Goal: Transaction & Acquisition: Purchase product/service

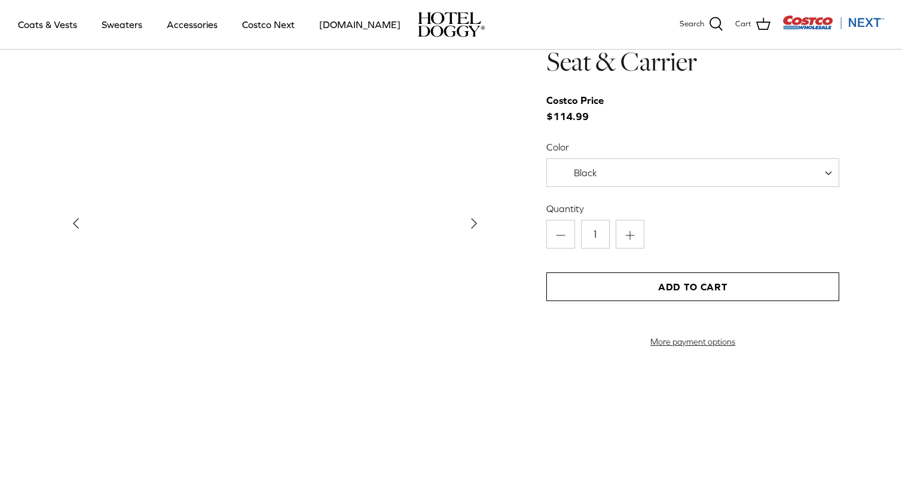
scroll to position [1298, 0]
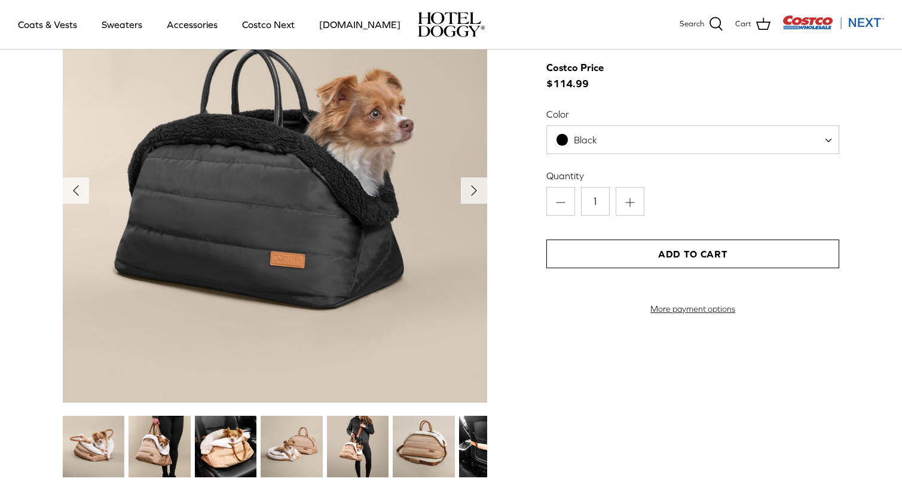
click at [141, 443] on img at bounding box center [159, 447] width 62 height 62
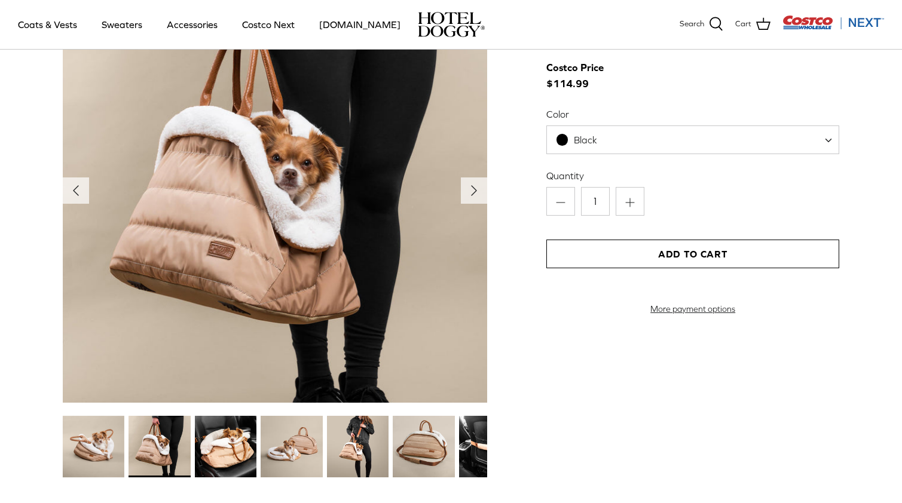
click at [203, 452] on img at bounding box center [226, 447] width 62 height 62
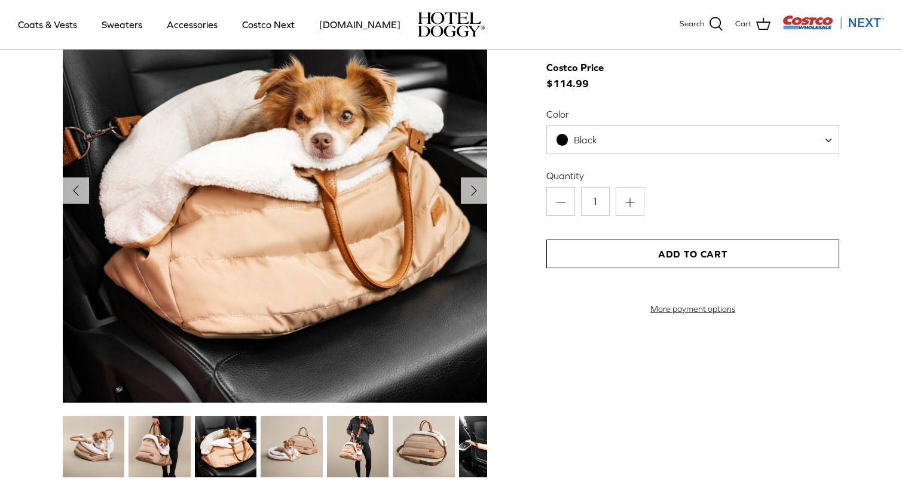
click at [265, 455] on img at bounding box center [292, 447] width 62 height 62
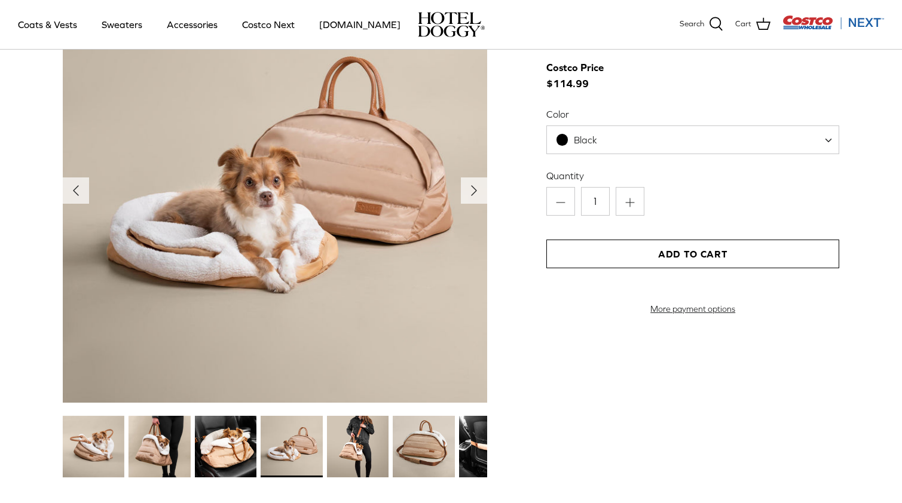
click at [357, 459] on img at bounding box center [358, 447] width 62 height 62
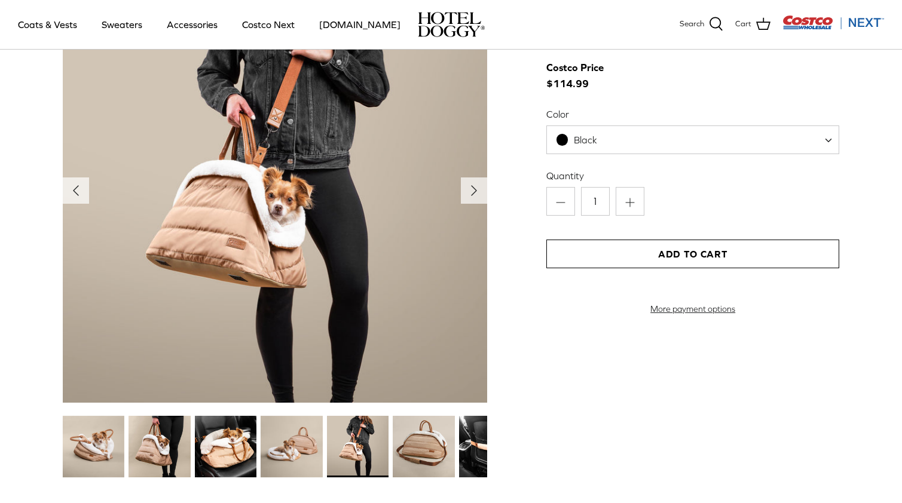
click at [477, 456] on img at bounding box center [490, 447] width 62 height 62
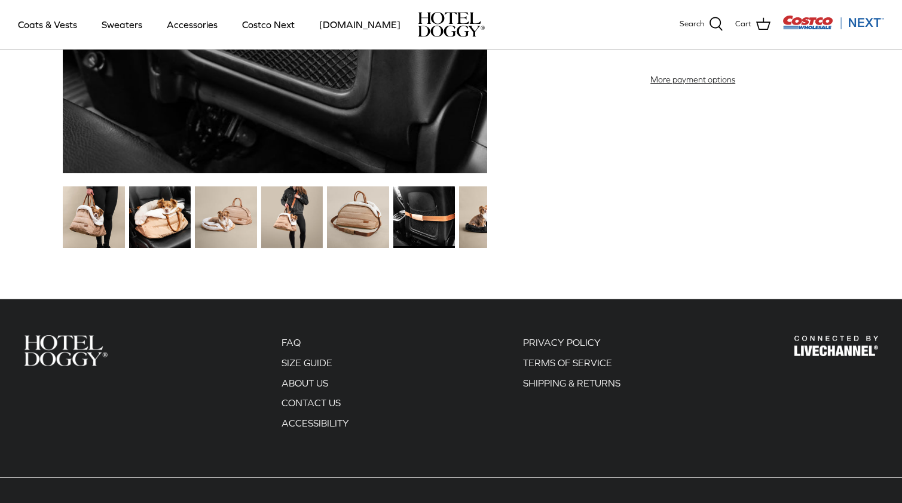
scroll to position [1546, 0]
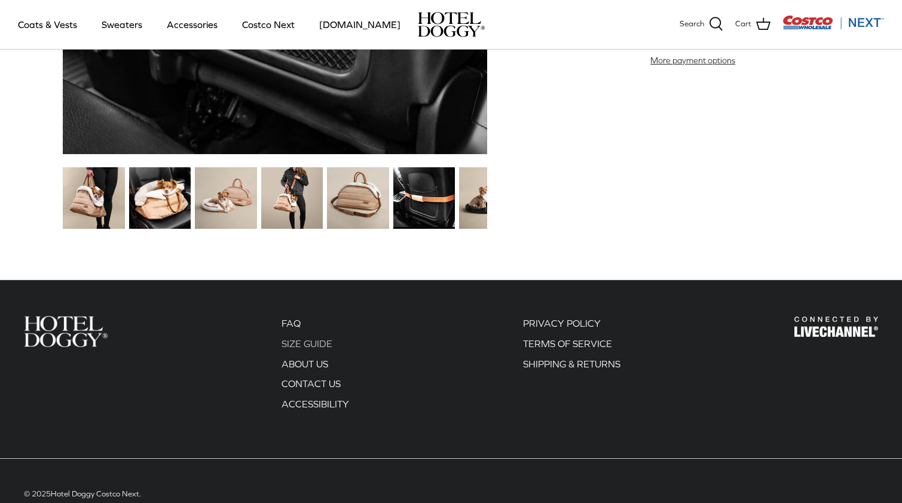
click at [298, 345] on link "SIZE GUIDE" at bounding box center [306, 343] width 51 height 11
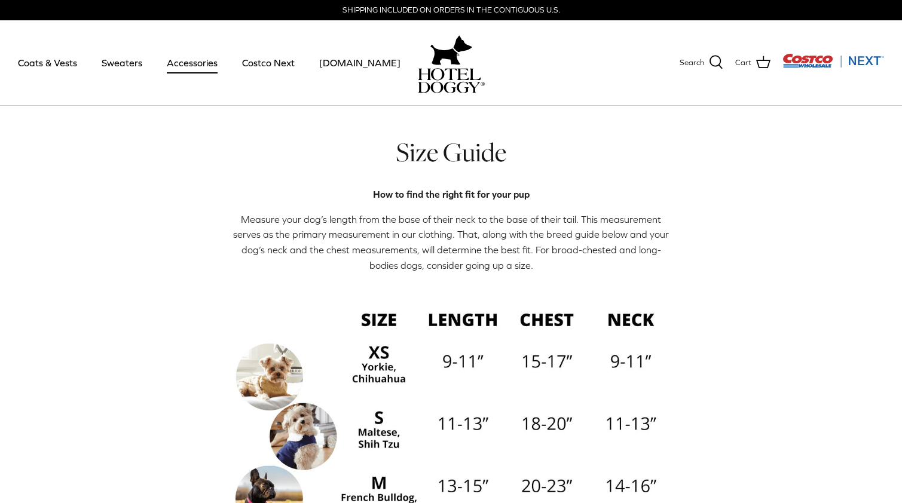
click at [197, 59] on link "Accessories" at bounding box center [192, 62] width 72 height 41
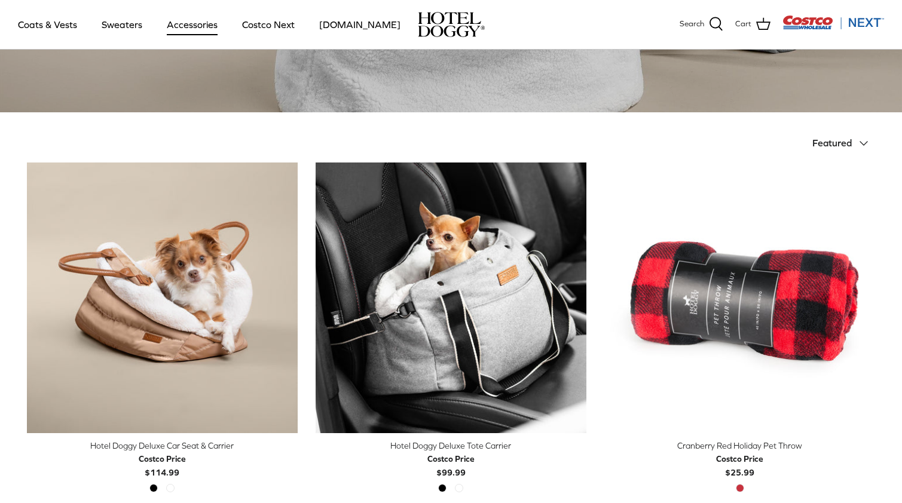
scroll to position [287, 0]
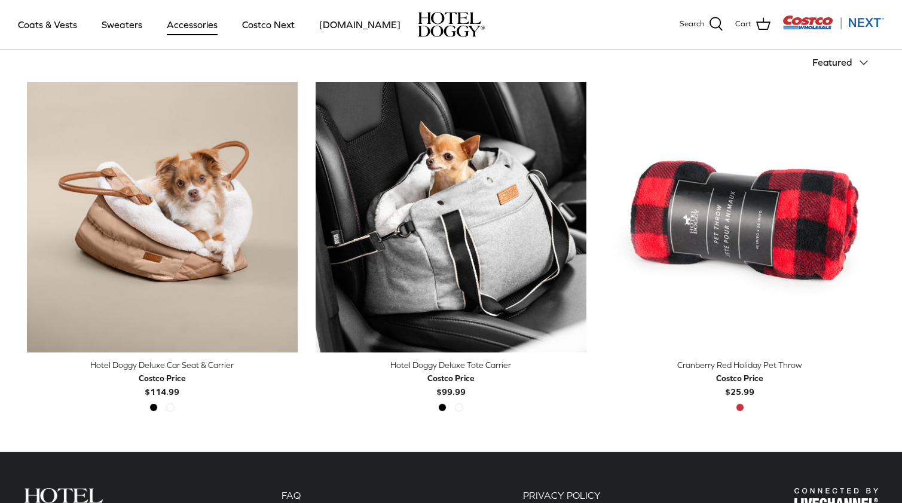
click at [396, 262] on img "Hotel Doggy Deluxe Tote Carrier" at bounding box center [450, 217] width 271 height 271
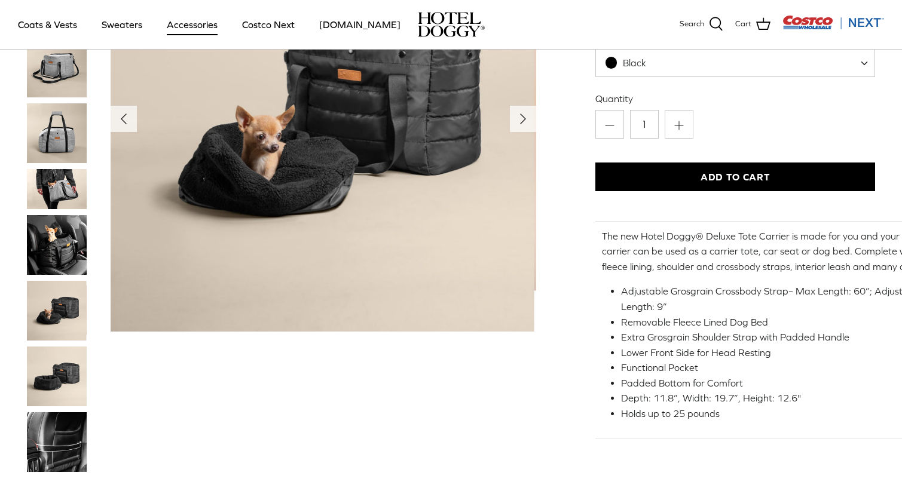
scroll to position [180, 0]
